Goal: Task Accomplishment & Management: Use online tool/utility

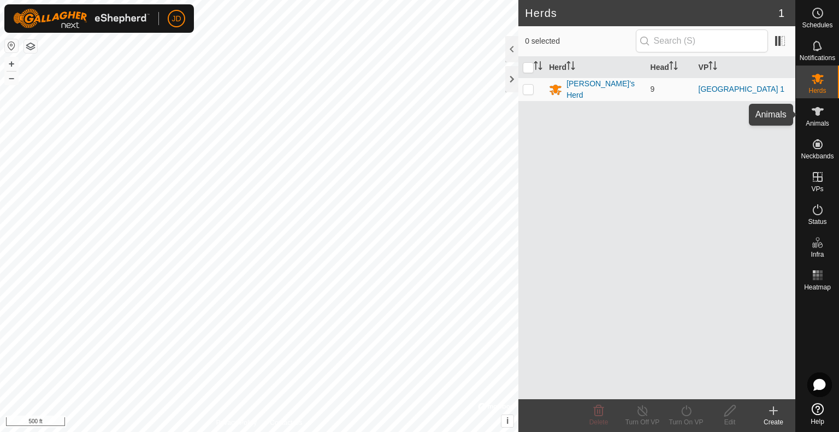
click at [817, 111] on icon at bounding box center [818, 111] width 12 height 9
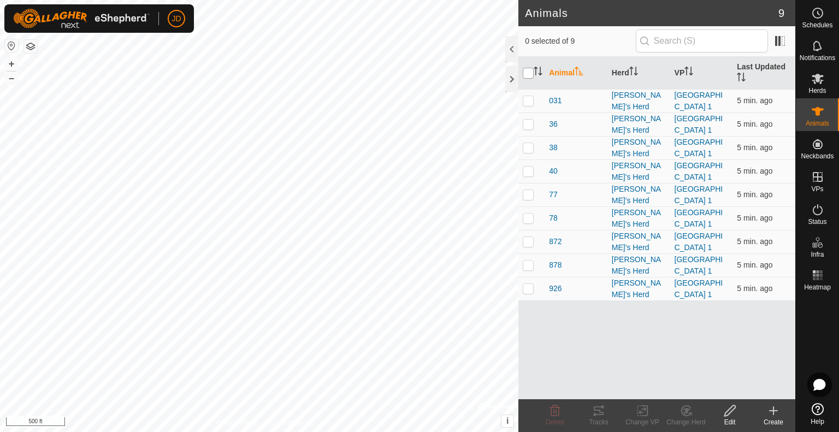
click at [528, 72] on input "checkbox" at bounding box center [528, 73] width 11 height 11
checkbox input "true"
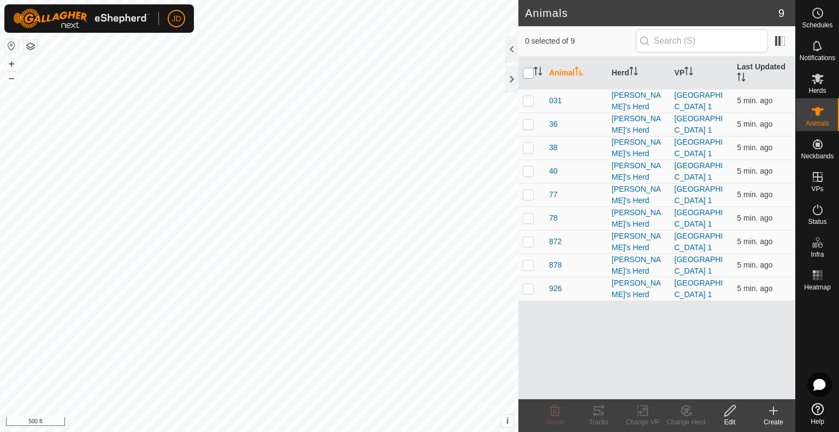
checkbox input "true"
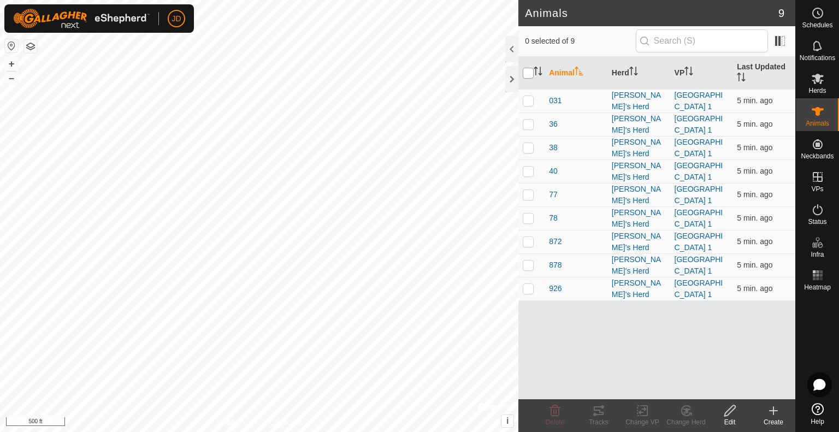
checkbox input "true"
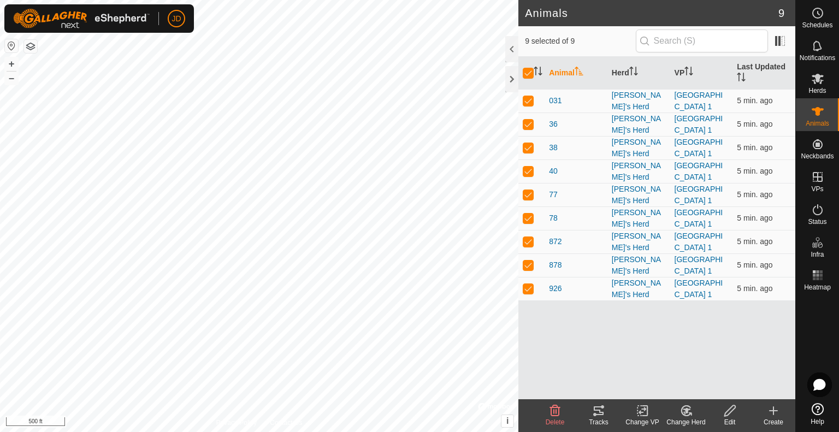
click at [597, 409] on icon at bounding box center [598, 410] width 13 height 13
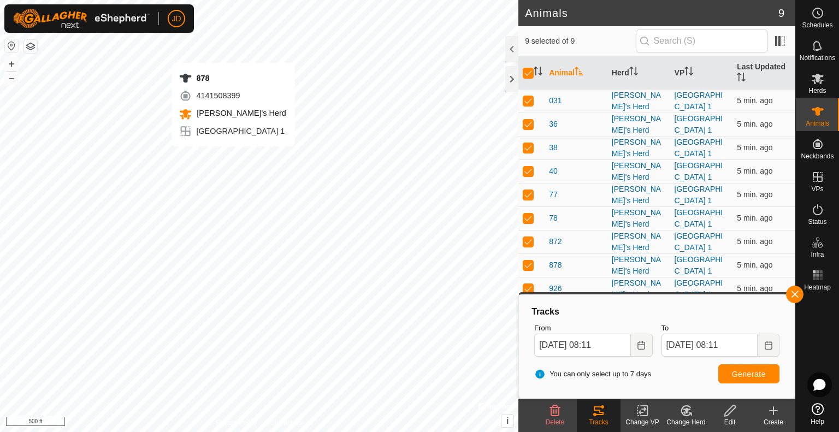
checkbox input "false"
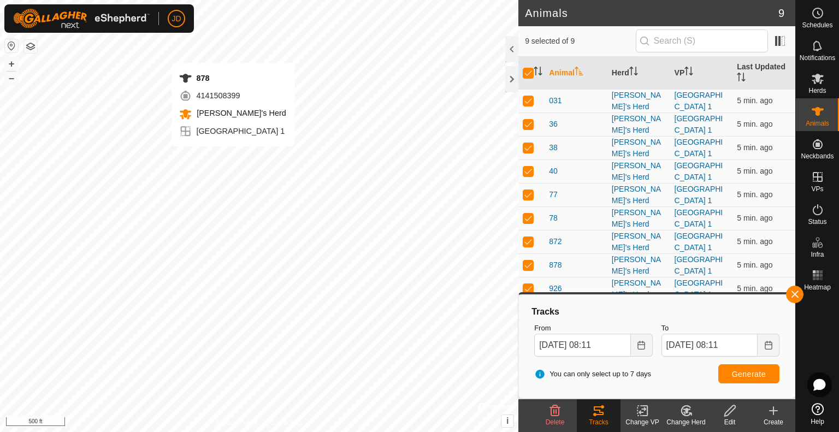
checkbox input "false"
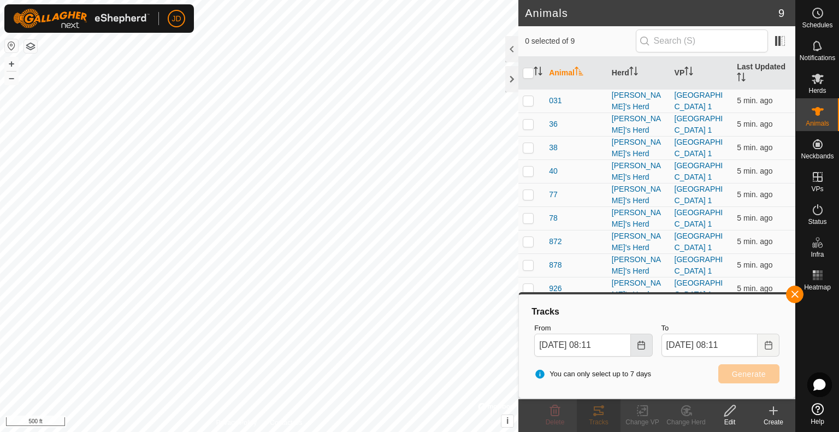
click at [640, 348] on icon "Choose Date" at bounding box center [641, 345] width 9 height 9
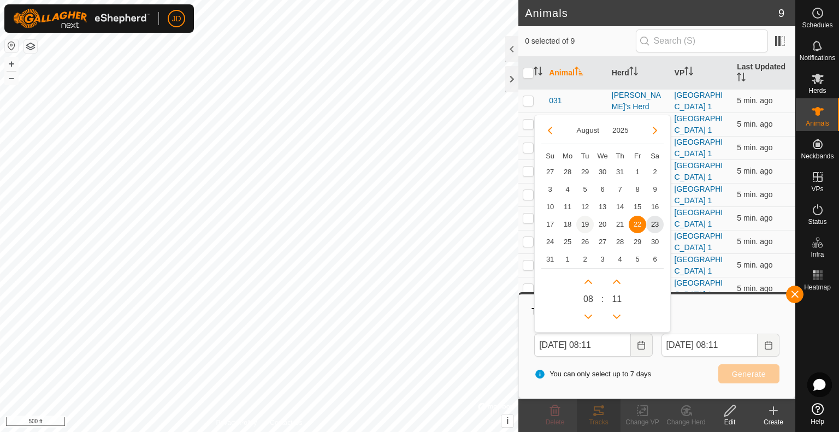
click at [589, 223] on span "19" at bounding box center [584, 224] width 17 height 17
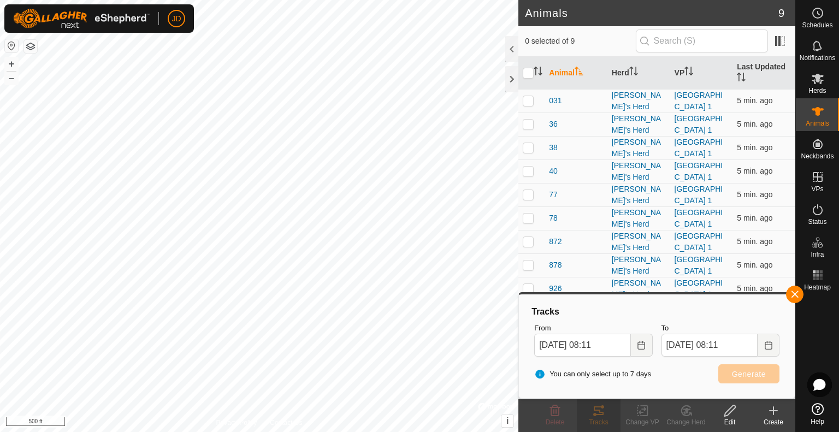
click at [719, 308] on div "Tracks" at bounding box center [657, 311] width 254 height 13
click at [616, 316] on div "Tracks" at bounding box center [657, 311] width 254 height 13
click at [638, 349] on button "Choose Date" at bounding box center [642, 345] width 22 height 23
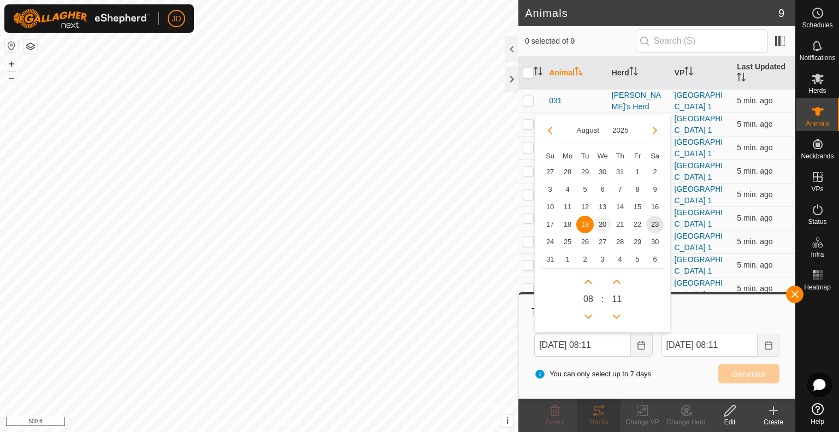
click at [605, 225] on span "20" at bounding box center [602, 224] width 17 height 17
type input "[DATE] 08:11"
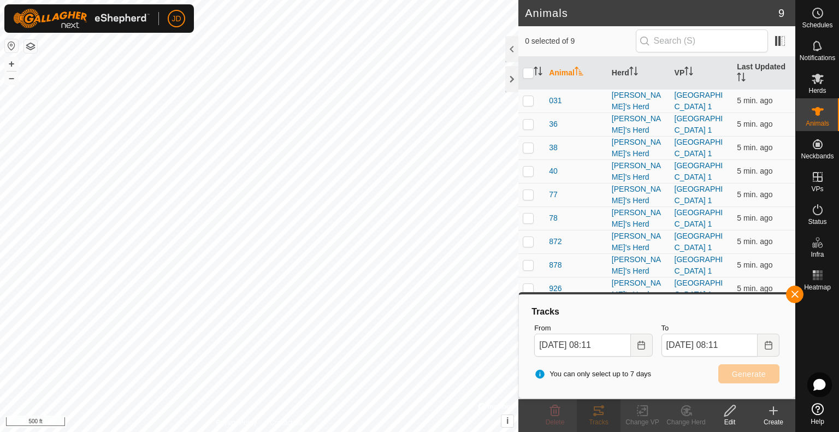
click at [614, 307] on div "Tracks" at bounding box center [657, 311] width 254 height 13
click at [529, 76] on input "checkbox" at bounding box center [528, 73] width 11 height 11
checkbox input "true"
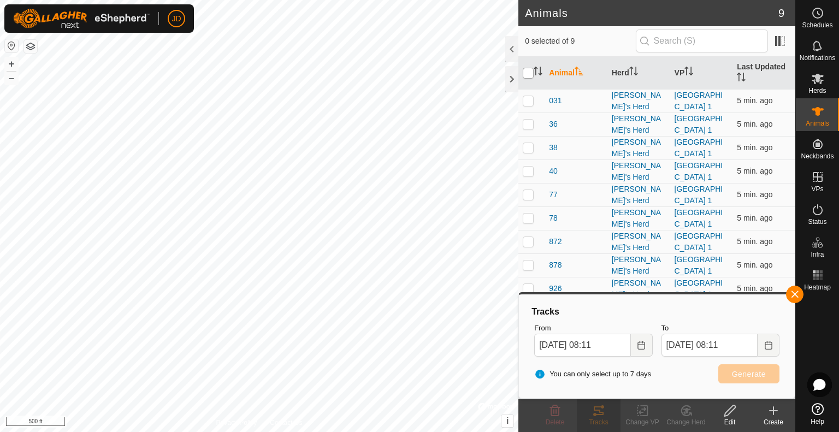
checkbox input "true"
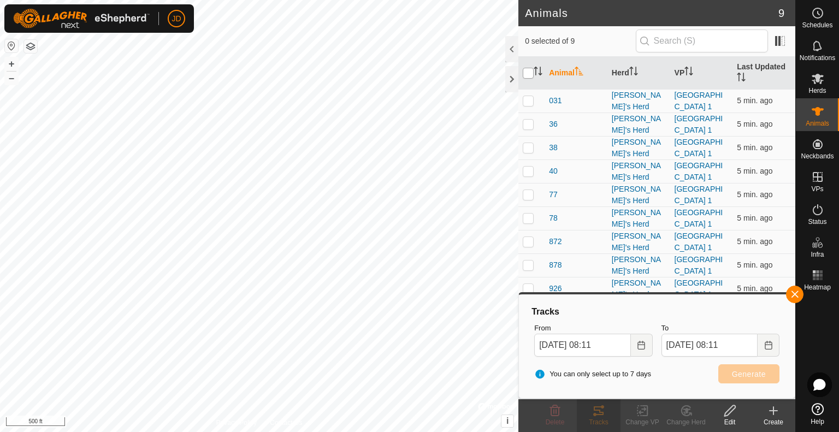
checkbox input "true"
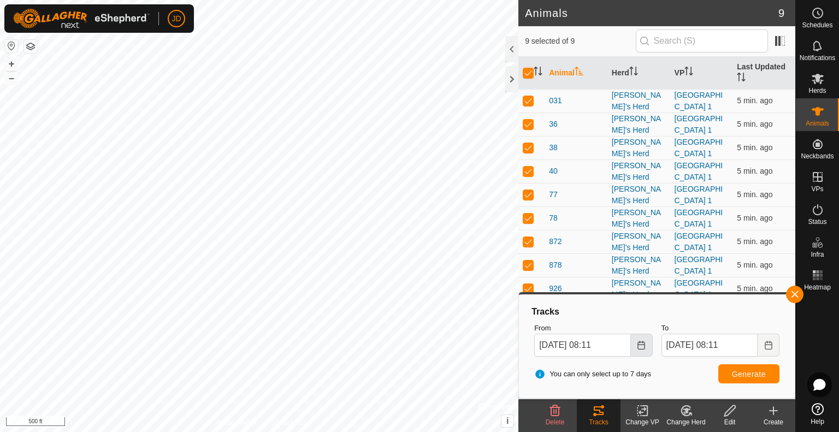
click at [642, 345] on icon "Choose Date" at bounding box center [641, 345] width 9 height 9
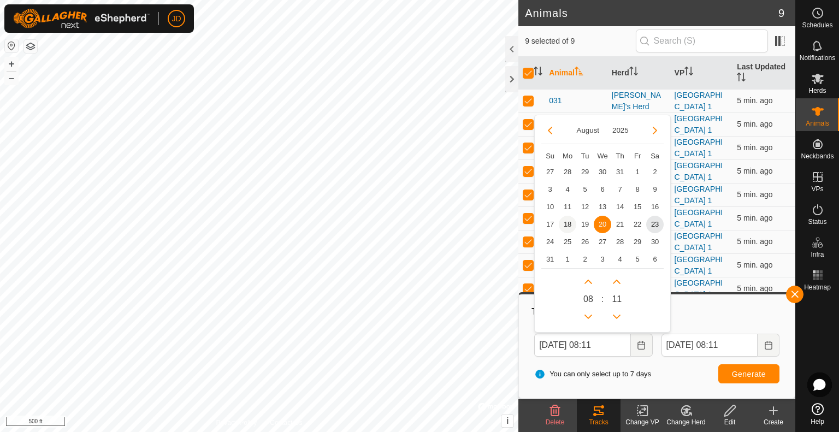
click at [570, 221] on span "18" at bounding box center [567, 224] width 17 height 17
type input "[DATE] 08:11"
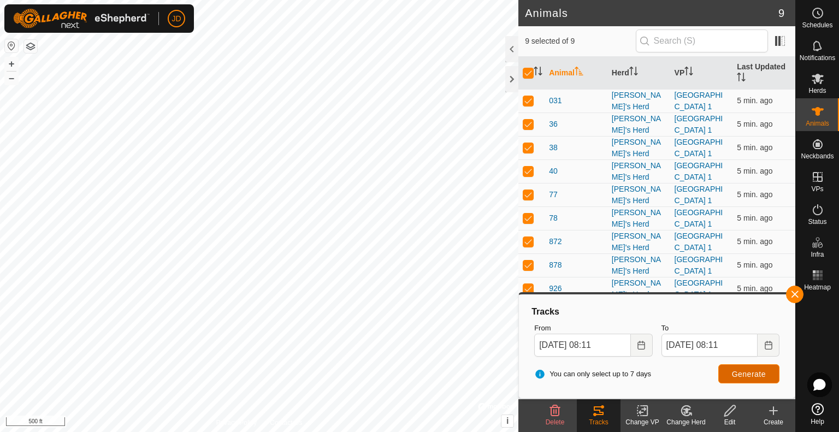
click at [744, 376] on span "Generate" at bounding box center [749, 374] width 34 height 9
